Goal: Information Seeking & Learning: Stay updated

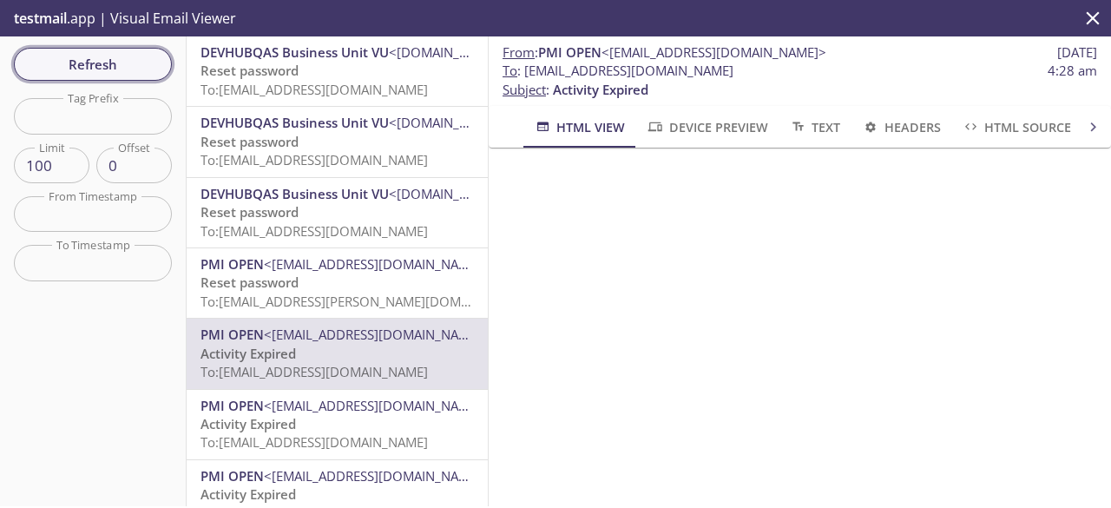
click at [96, 63] on span "Refresh" at bounding box center [93, 64] width 130 height 23
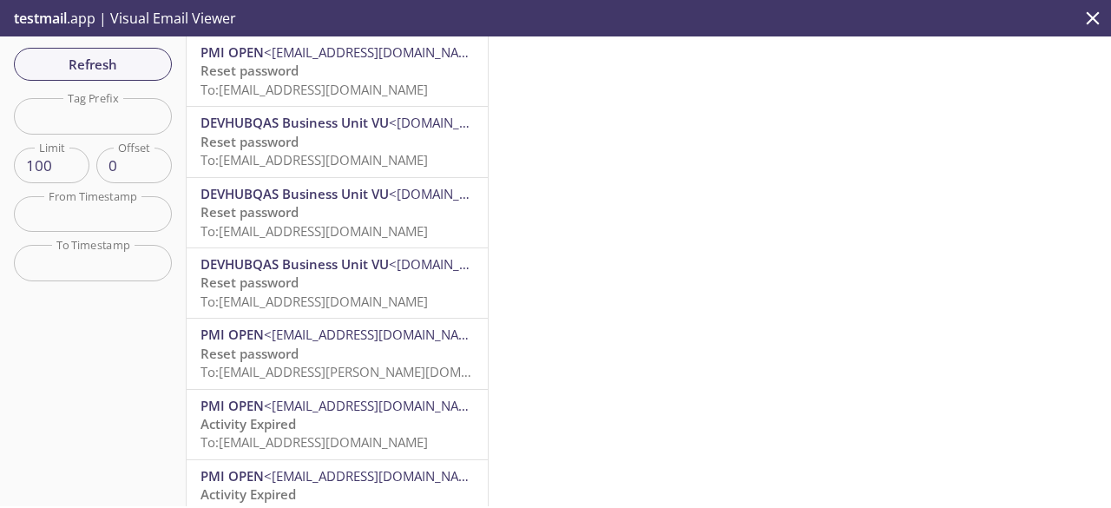
click at [281, 93] on span "To: [EMAIL_ADDRESS][DOMAIN_NAME]" at bounding box center [314, 89] width 227 height 17
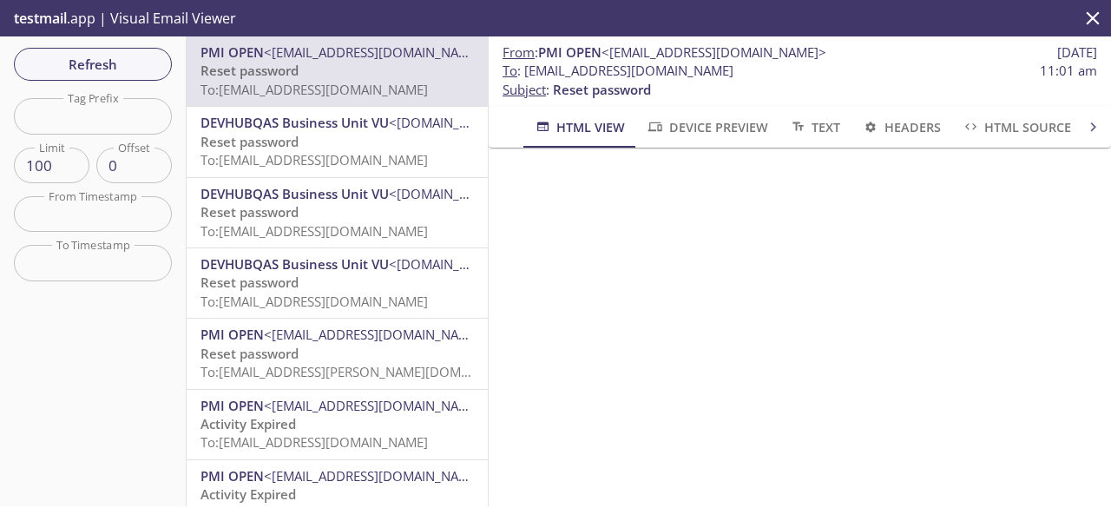
scroll to position [41, 0]
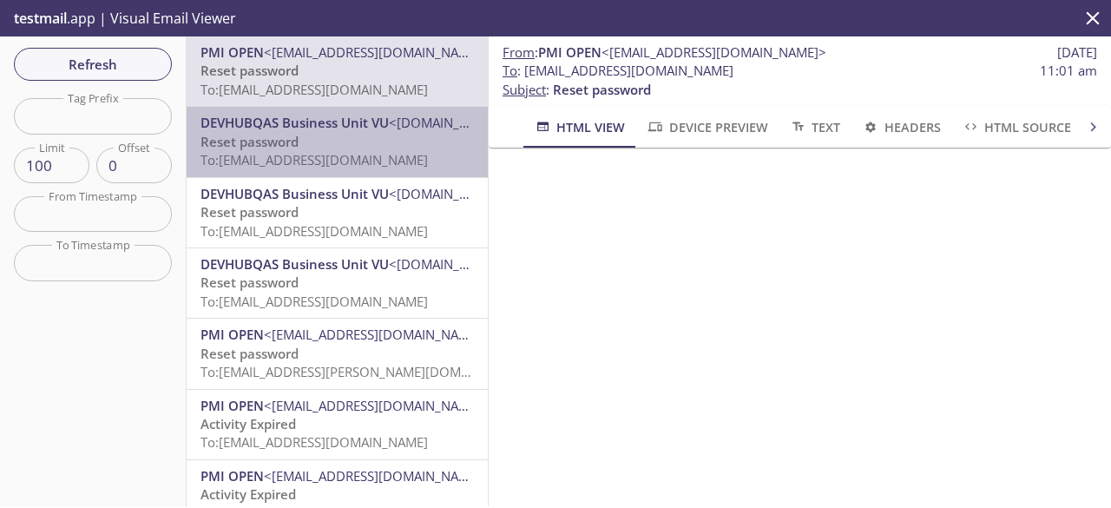
click at [392, 142] on p "Reset password To: [EMAIL_ADDRESS][DOMAIN_NAME]" at bounding box center [337, 151] width 273 height 37
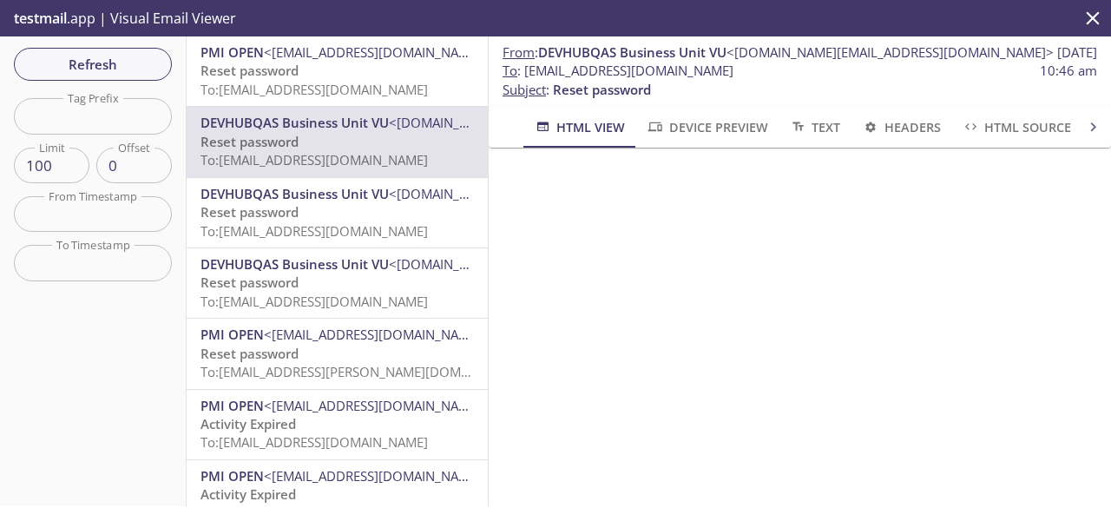
click at [314, 79] on p "Reset password To: [EMAIL_ADDRESS][DOMAIN_NAME]" at bounding box center [337, 80] width 273 height 37
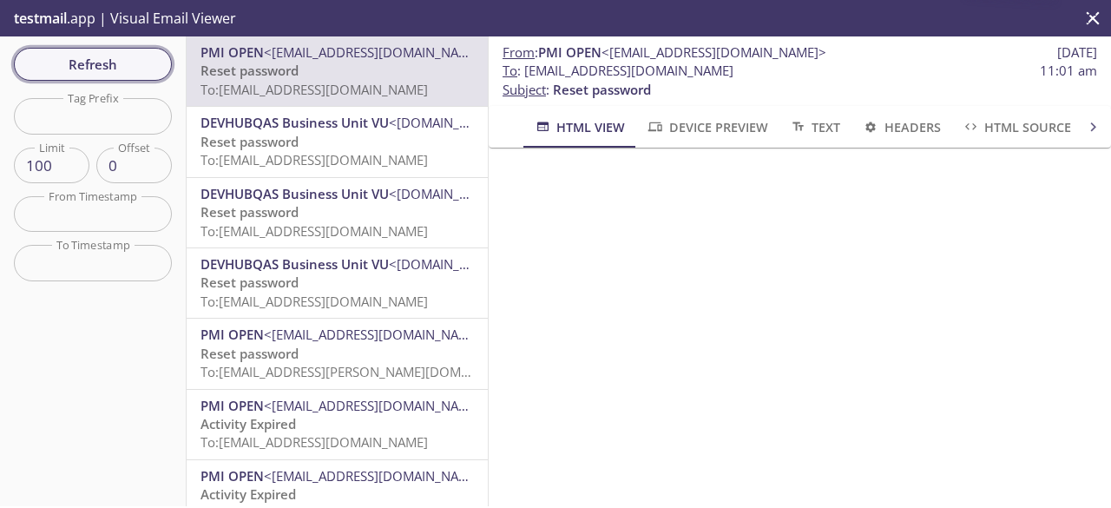
click at [90, 61] on span "Refresh" at bounding box center [93, 64] width 130 height 23
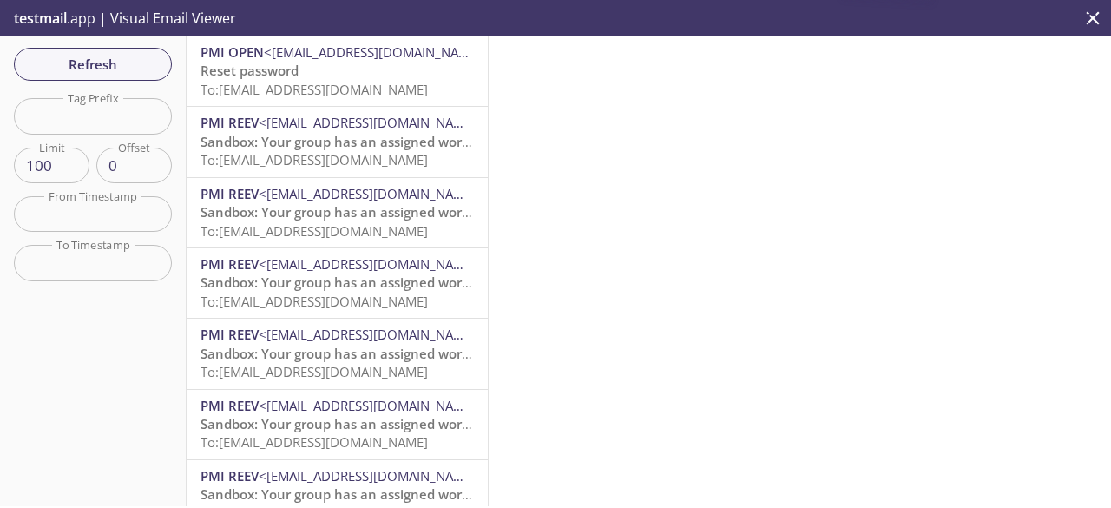
click at [349, 91] on span "To: [EMAIL_ADDRESS][DOMAIN_NAME]" at bounding box center [314, 89] width 227 height 17
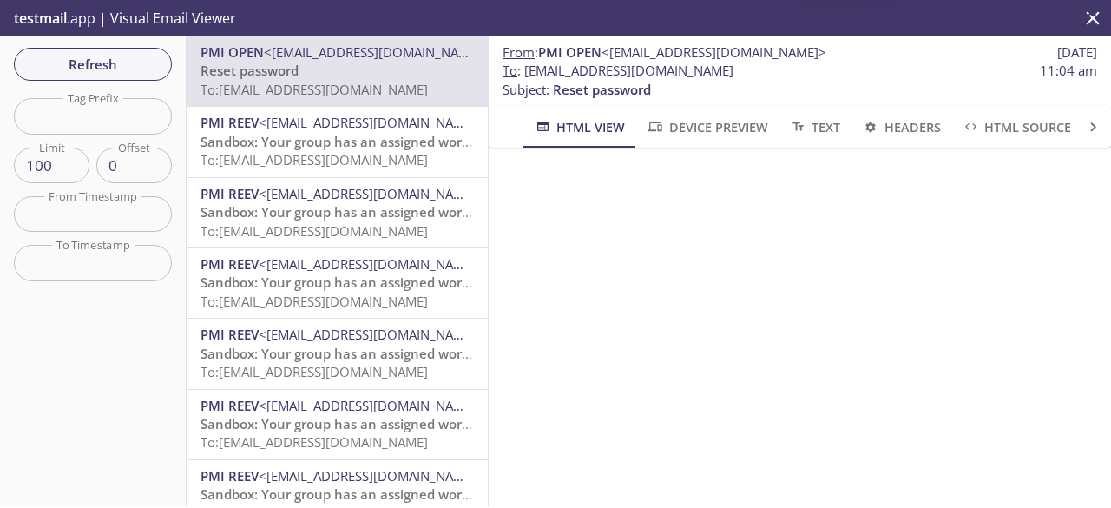
scroll to position [192, 0]
click at [136, 59] on span "Refresh" at bounding box center [93, 64] width 130 height 23
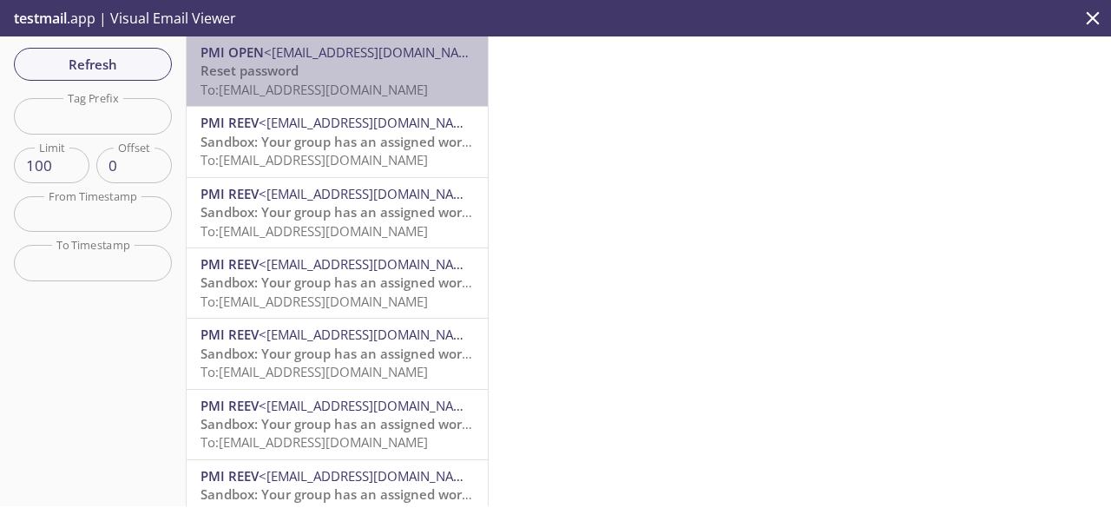
click at [345, 92] on span "To: [EMAIL_ADDRESS][DOMAIN_NAME]" at bounding box center [314, 89] width 227 height 17
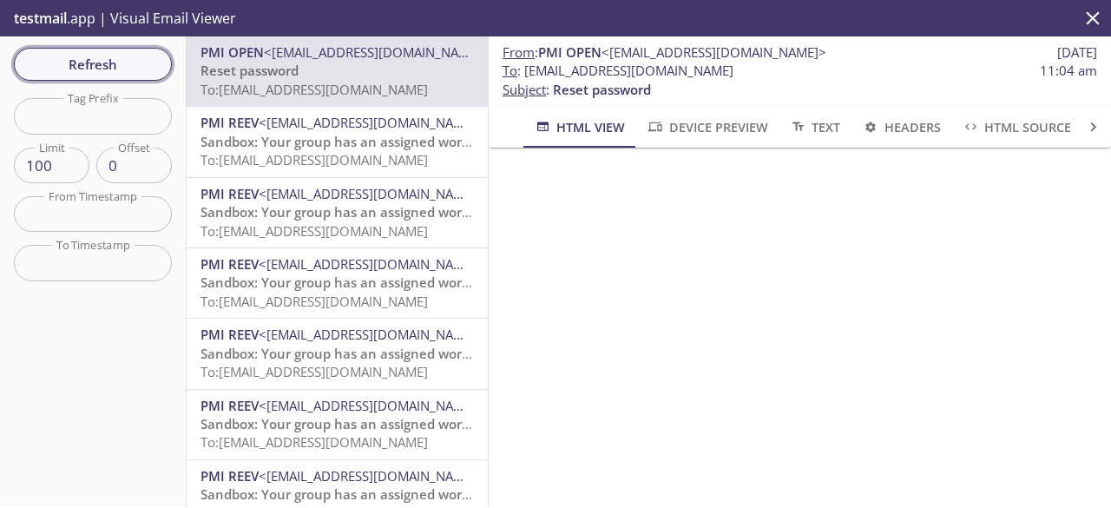
click at [116, 62] on span "Refresh" at bounding box center [93, 64] width 130 height 23
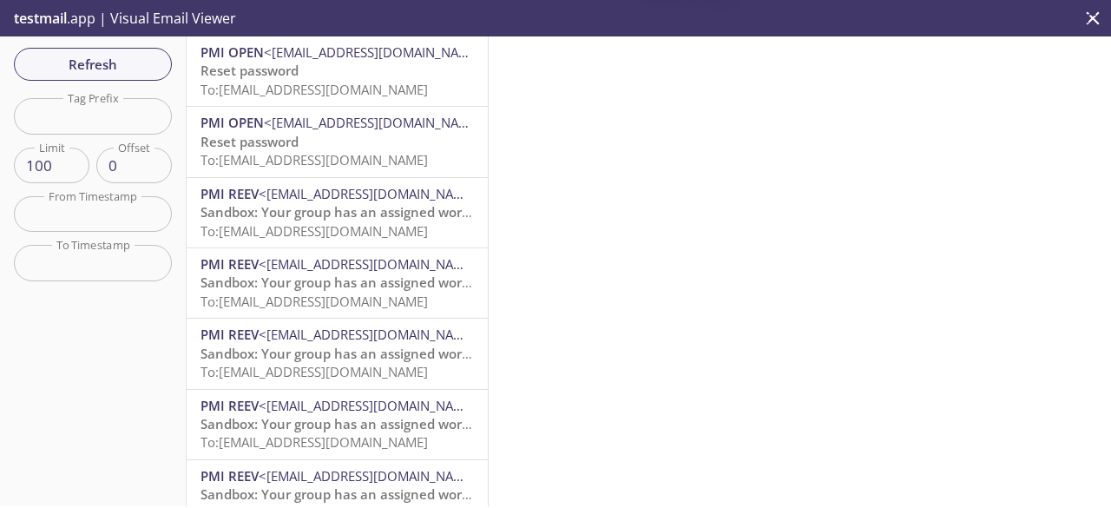
click at [327, 99] on p "Reset password To: [EMAIL_ADDRESS][DOMAIN_NAME]" at bounding box center [337, 80] width 273 height 37
